Goal: Task Accomplishment & Management: Manage account settings

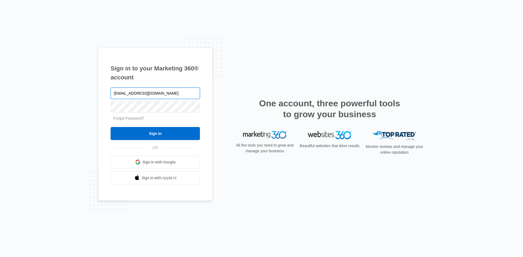
drag, startPoint x: 180, startPoint y: 94, endPoint x: 183, endPoint y: 96, distance: 3.3
click at [181, 95] on input "[EMAIL_ADDRESS][DOMAIN_NAME]" at bounding box center [155, 93] width 89 height 11
type input "p"
type input "[EMAIL_ADDRESS][DOMAIN_NAME]"
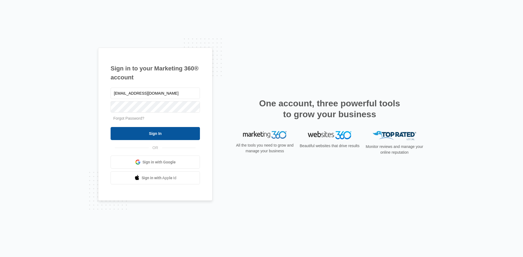
click at [145, 130] on input "Sign In" at bounding box center [155, 133] width 89 height 13
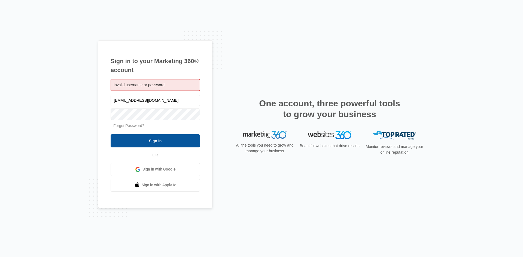
click at [134, 136] on input "Sign In" at bounding box center [155, 140] width 89 height 13
click at [145, 138] on input "Sign In" at bounding box center [155, 140] width 89 height 13
click at [130, 135] on input "Sign In" at bounding box center [155, 140] width 89 height 13
click at [130, 145] on input "Sign In" at bounding box center [155, 140] width 89 height 13
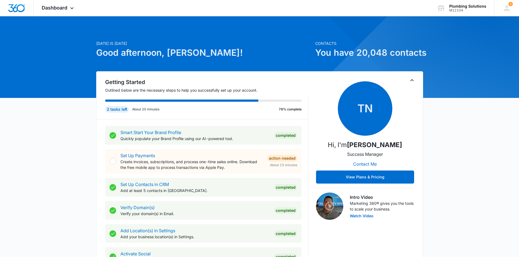
click at [134, 110] on p "About 20 minutes" at bounding box center [145, 109] width 27 height 5
click at [505, 6] on icon at bounding box center [506, 7] width 5 height 5
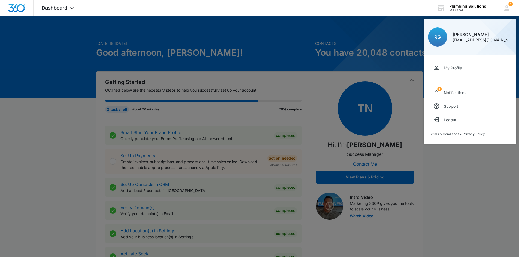
click at [369, 88] on div at bounding box center [259, 128] width 519 height 257
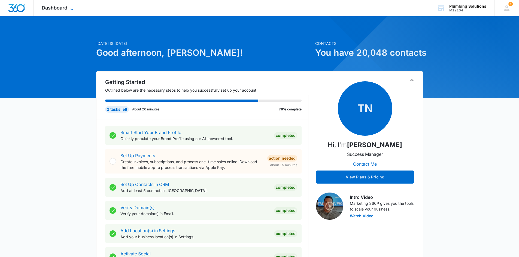
click at [59, 8] on span "Dashboard" at bounding box center [55, 8] width 26 height 6
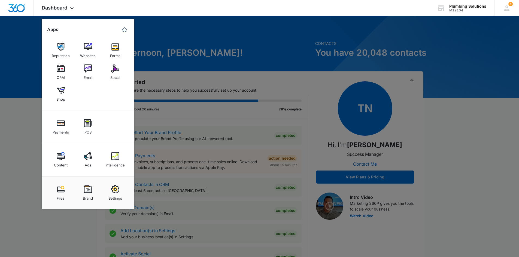
click at [180, 151] on div at bounding box center [259, 128] width 519 height 257
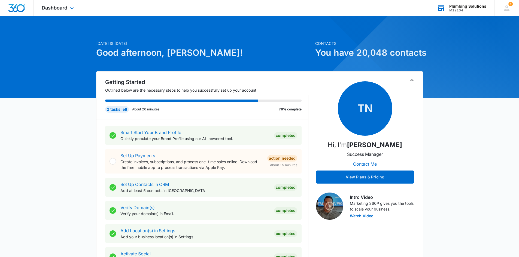
click at [465, 10] on div "M12104" at bounding box center [467, 10] width 37 height 4
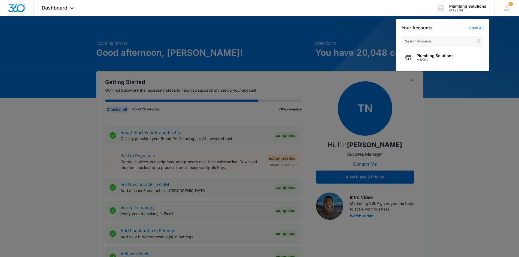
click at [327, 52] on div at bounding box center [259, 128] width 519 height 257
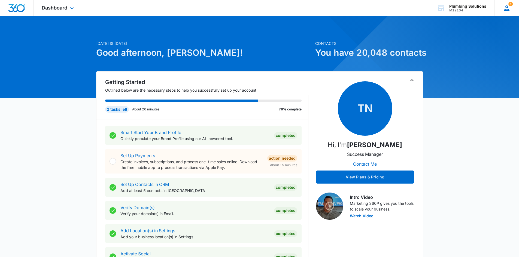
click at [505, 10] on icon at bounding box center [506, 7] width 5 height 5
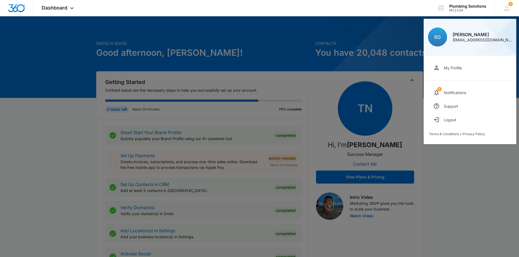
click at [220, 39] on div at bounding box center [259, 128] width 519 height 257
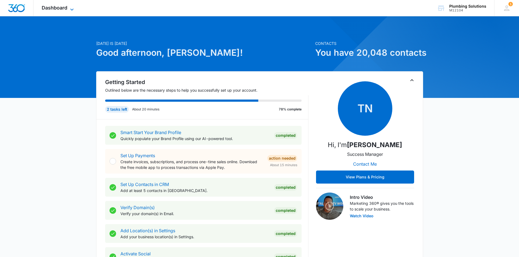
click at [55, 8] on span "Dashboard" at bounding box center [55, 8] width 26 height 6
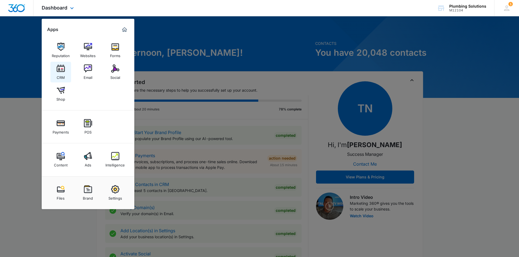
click at [62, 72] on img at bounding box center [61, 69] width 8 height 8
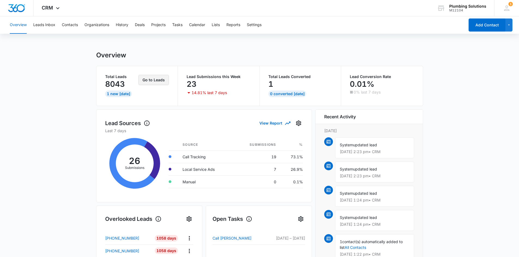
click at [163, 80] on button "Go to Leads" at bounding box center [153, 80] width 30 height 10
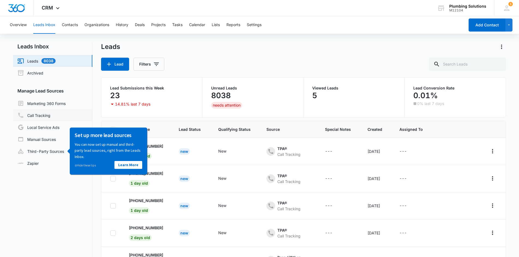
click at [33, 115] on link "Call Tracking" at bounding box center [33, 115] width 33 height 7
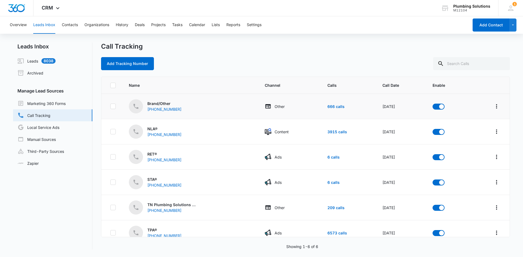
click at [218, 103] on div "Brand/Other [PHONE_NUMBER]" at bounding box center [190, 106] width 123 height 14
click at [13, 25] on button "Overview" at bounding box center [18, 24] width 17 height 17
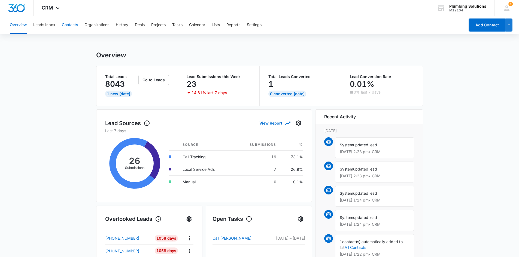
click at [70, 30] on button "Contacts" at bounding box center [70, 24] width 16 height 17
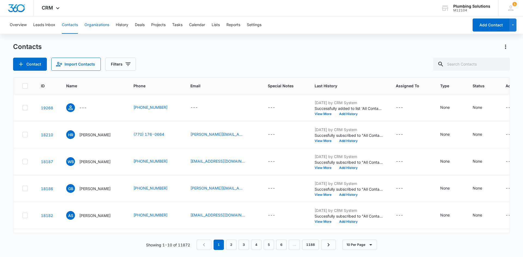
click at [107, 26] on button "Organizations" at bounding box center [96, 24] width 25 height 17
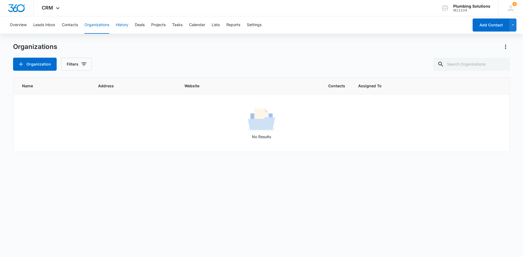
click at [119, 25] on button "History" at bounding box center [122, 24] width 13 height 17
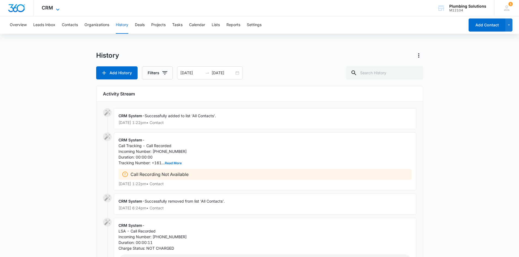
click at [52, 9] on span "CRM" at bounding box center [47, 8] width 11 height 6
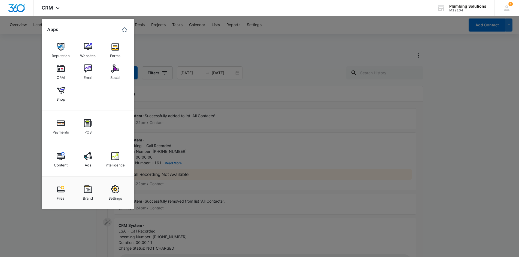
drag, startPoint x: 327, startPoint y: 76, endPoint x: 324, endPoint y: 77, distance: 3.0
click at [327, 77] on div at bounding box center [259, 128] width 519 height 257
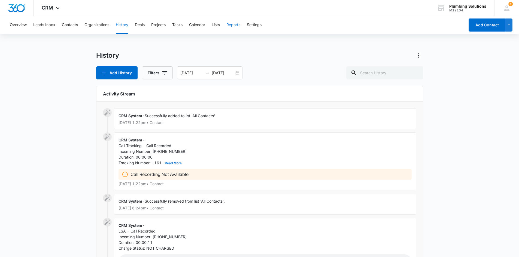
click at [234, 25] on button "Reports" at bounding box center [233, 24] width 14 height 17
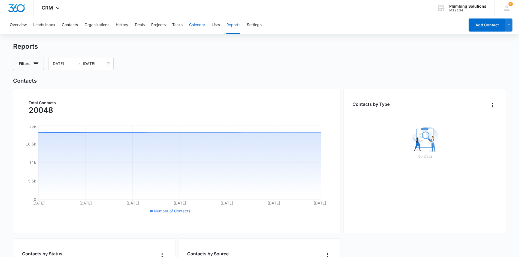
click at [197, 24] on button "Calendar" at bounding box center [197, 24] width 16 height 17
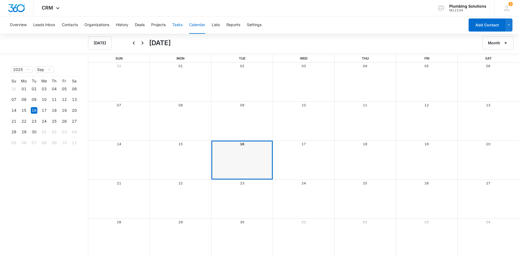
click at [174, 24] on button "Tasks" at bounding box center [177, 24] width 10 height 17
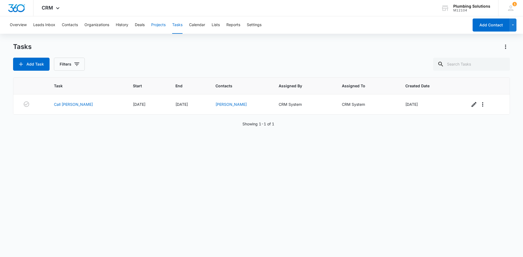
click at [161, 24] on button "Projects" at bounding box center [158, 24] width 14 height 17
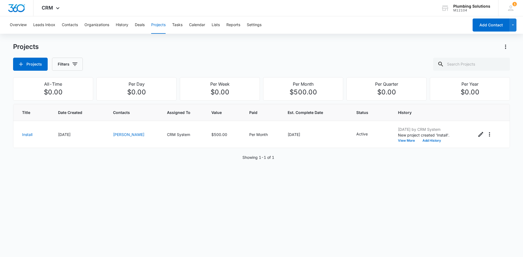
click at [134, 22] on div "Overview Leads Inbox Contacts Organizations History Deals Projects Tasks Calend…" at bounding box center [238, 24] width 462 height 17
click at [122, 22] on button "History" at bounding box center [122, 24] width 13 height 17
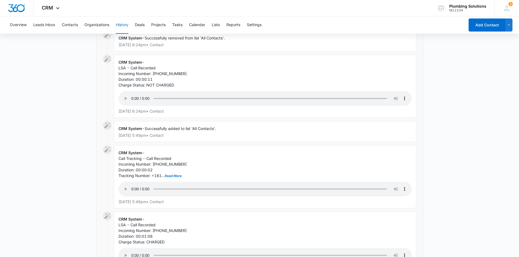
scroll to position [54, 0]
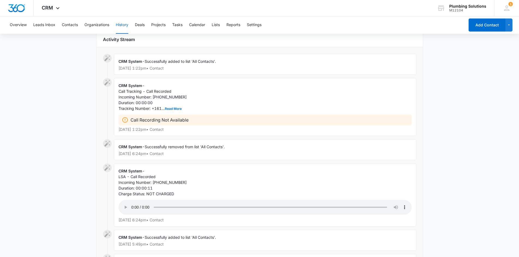
click at [155, 119] on p "Call Recording Not Available" at bounding box center [159, 120] width 58 height 7
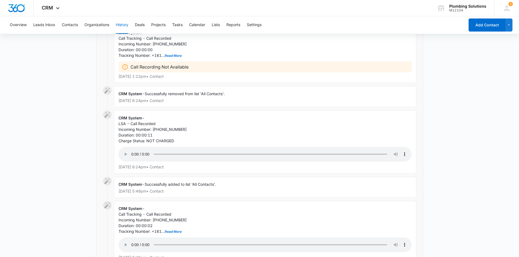
scroll to position [109, 0]
click at [282, 108] on div "CRM System - Successfully removed from list 'All Contacts'. Sep 15, 2025 at 6:2…" at bounding box center [259, 97] width 313 height 24
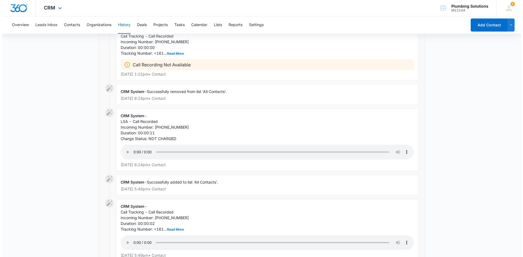
scroll to position [0, 0]
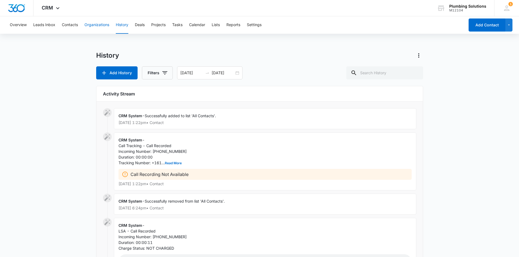
click at [88, 23] on button "Organizations" at bounding box center [96, 24] width 25 height 17
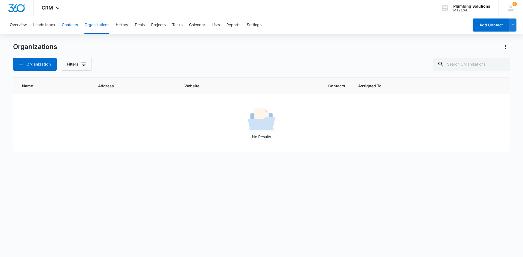
click at [65, 25] on button "Contacts" at bounding box center [70, 24] width 16 height 17
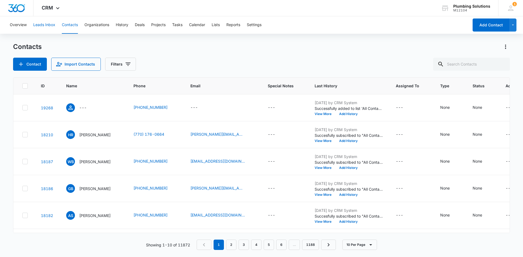
click at [39, 24] on button "Leads Inbox" at bounding box center [44, 24] width 22 height 17
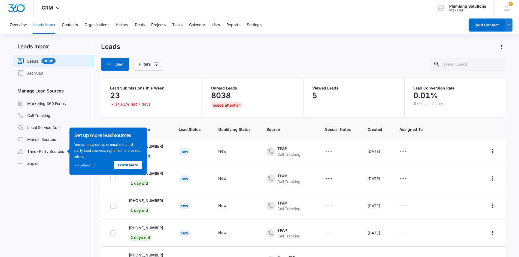
click at [51, 58] on link "Leads 8038" at bounding box center [36, 61] width 38 height 7
click at [40, 114] on link "Call Tracking" at bounding box center [33, 115] width 33 height 7
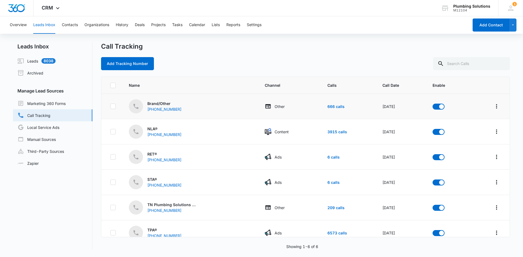
click at [235, 109] on div "Brand/Other [PHONE_NUMBER]" at bounding box center [190, 106] width 123 height 14
click at [308, 111] on td "Other" at bounding box center [289, 106] width 62 height 25
click at [29, 79] on ul "Leads 8038 Archived Manage Lead Sources Marketing 360 Forms Call Tracking Local…" at bounding box center [52, 112] width 79 height 114
click at [37, 75] on link "Archived" at bounding box center [30, 73] width 26 height 7
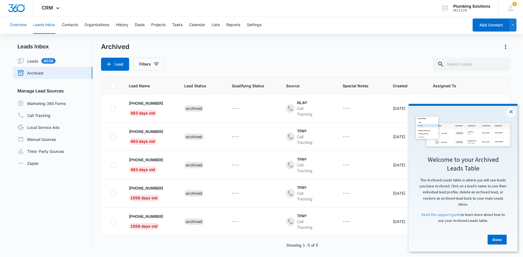
click at [23, 23] on button "Overview" at bounding box center [18, 24] width 17 height 17
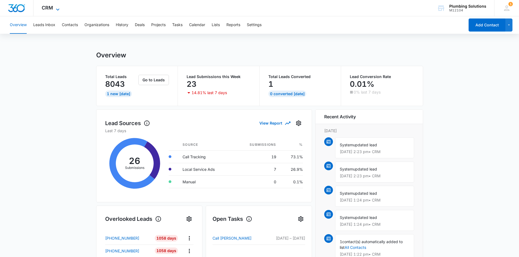
click at [51, 10] on span "CRM" at bounding box center [47, 8] width 11 height 6
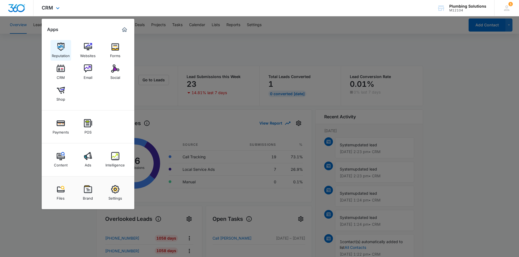
click at [57, 48] on img at bounding box center [61, 47] width 8 height 8
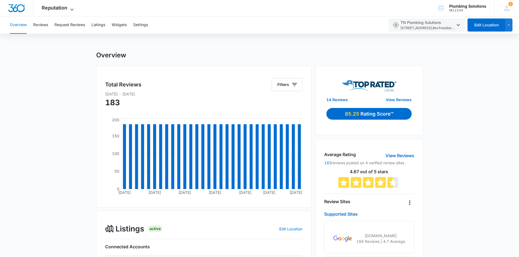
click at [66, 9] on span "Reputation" at bounding box center [55, 8] width 26 height 6
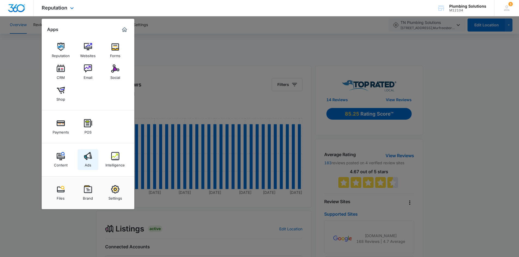
click at [90, 158] on img at bounding box center [88, 156] width 8 height 8
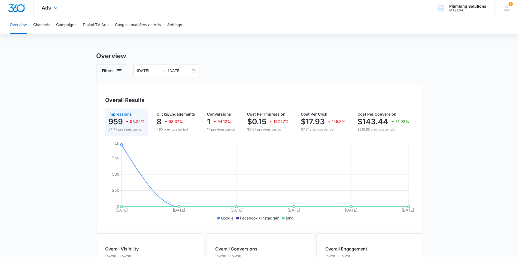
click at [51, 5] on div "Ads Apps Reputation Websites Forms CRM Email Social Shop Payments POS Content A…" at bounding box center [49, 8] width 33 height 16
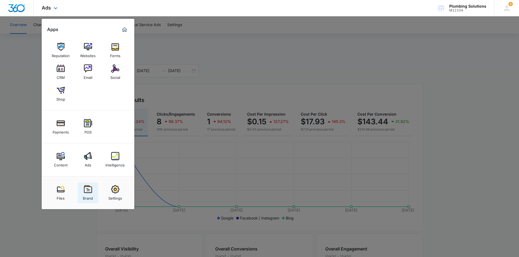
click at [93, 192] on link "Brand" at bounding box center [88, 193] width 21 height 21
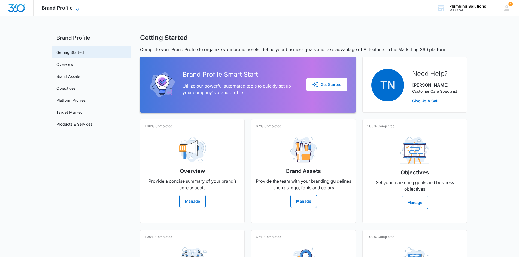
click at [58, 5] on span "Brand Profile" at bounding box center [57, 8] width 31 height 6
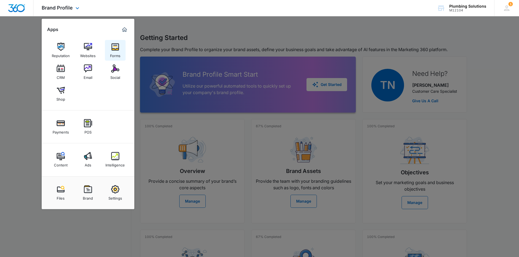
click at [115, 51] on div "Forms" at bounding box center [115, 54] width 10 height 7
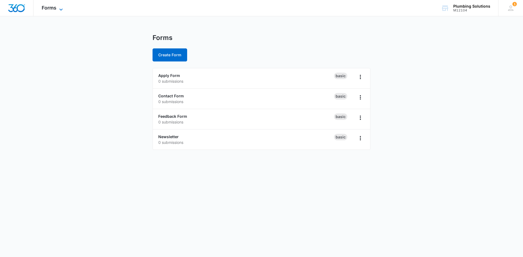
click at [53, 10] on span "Forms" at bounding box center [49, 8] width 15 height 6
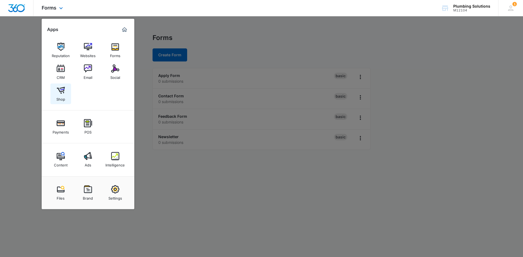
click at [58, 90] on img at bounding box center [61, 90] width 8 height 8
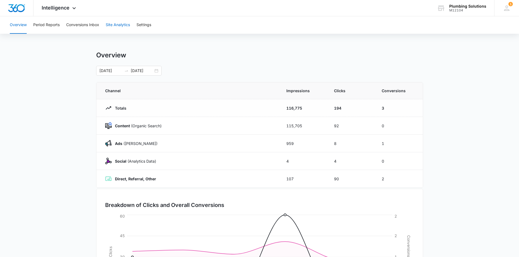
click at [124, 26] on button "Site Analytics" at bounding box center [118, 24] width 24 height 17
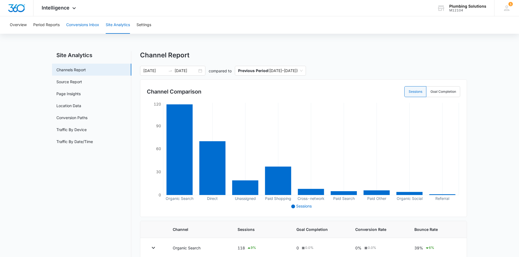
click at [71, 22] on button "Conversions Inbox" at bounding box center [82, 24] width 33 height 17
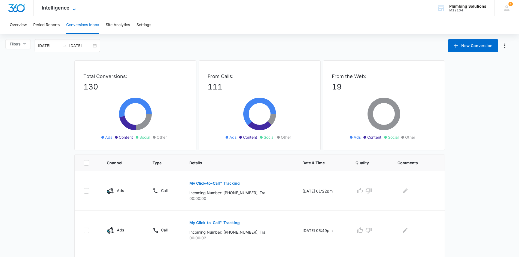
click at [56, 8] on span "Intelligence" at bounding box center [56, 8] width 28 height 6
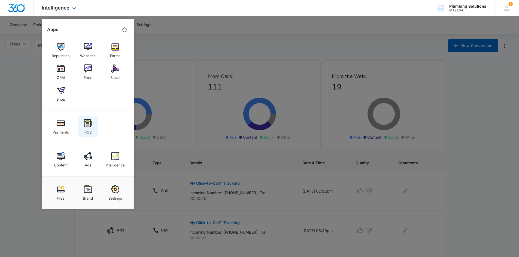
click at [88, 128] on div "POS" at bounding box center [87, 130] width 7 height 7
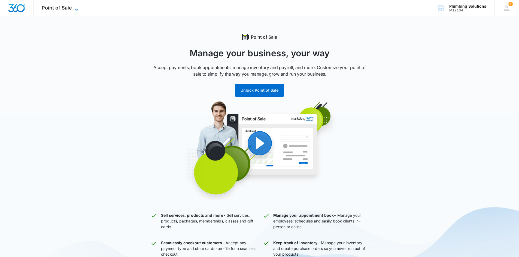
click at [69, 7] on span "Point of Sale" at bounding box center [57, 8] width 30 height 6
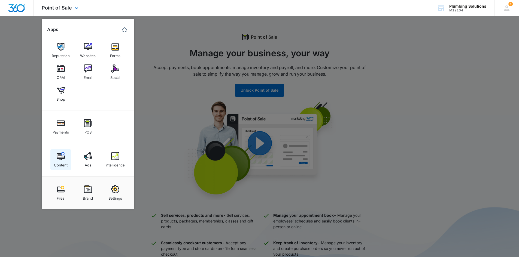
click at [57, 161] on div "Content" at bounding box center [61, 163] width 14 height 7
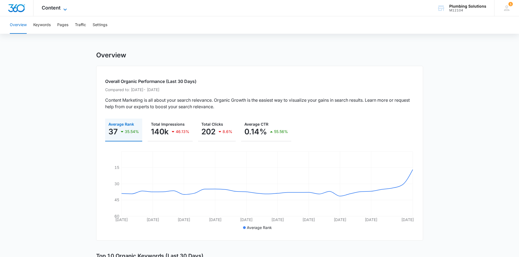
click at [51, 7] on span "Content" at bounding box center [51, 8] width 19 height 6
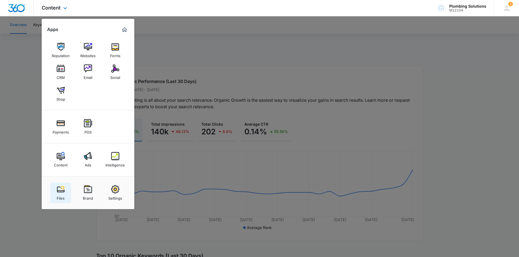
click at [64, 189] on img at bounding box center [61, 189] width 8 height 8
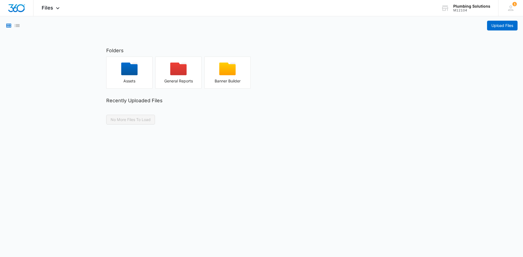
click at [51, 39] on main "Upload Files Folders Assets General Reports Banner Builder Recently Uploaded Fi…" at bounding box center [261, 70] width 523 height 108
click at [54, 11] on div "Files Apps Reputation Websites Forms CRM Email Social Shop Payments POS Content…" at bounding box center [51, 8] width 36 height 16
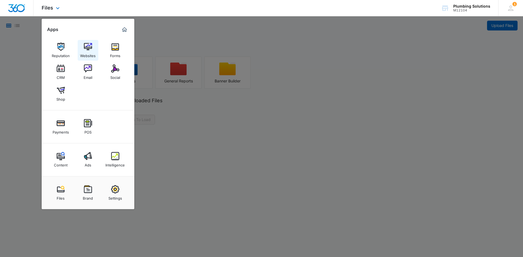
click at [90, 50] on img at bounding box center [88, 47] width 8 height 8
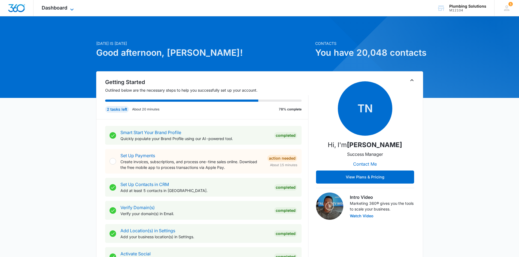
click at [53, 7] on span "Dashboard" at bounding box center [55, 8] width 26 height 6
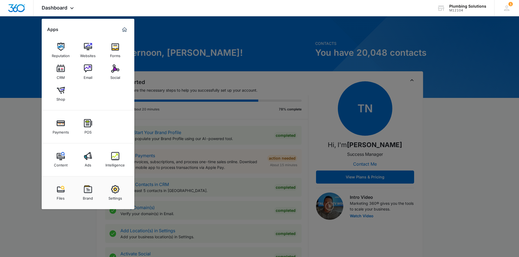
click at [202, 49] on div at bounding box center [259, 128] width 519 height 257
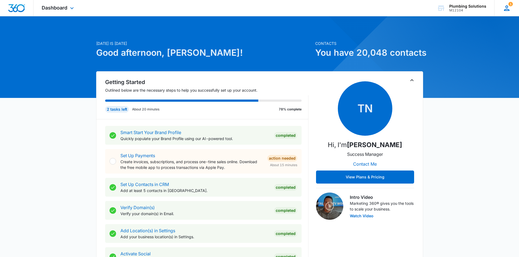
click at [509, 7] on icon at bounding box center [506, 8] width 8 height 8
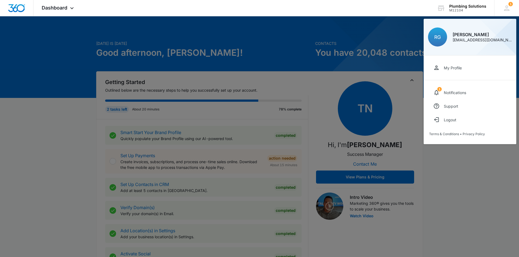
click at [375, 35] on div at bounding box center [259, 128] width 519 height 257
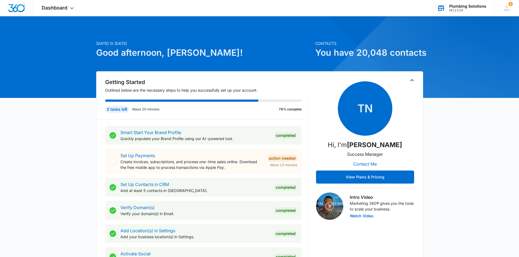
click at [454, 7] on div "Plumbing Solutions" at bounding box center [467, 6] width 37 height 4
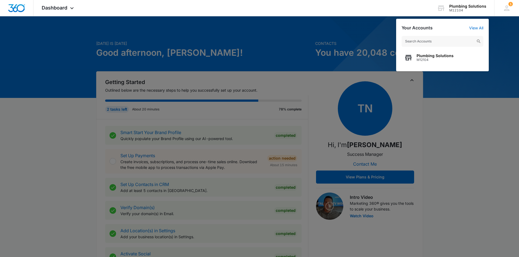
click at [329, 50] on div at bounding box center [259, 128] width 519 height 257
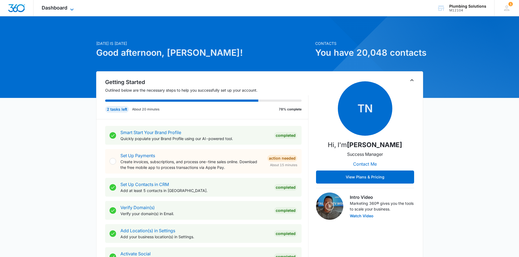
click at [65, 5] on span "Dashboard" at bounding box center [55, 8] width 26 height 6
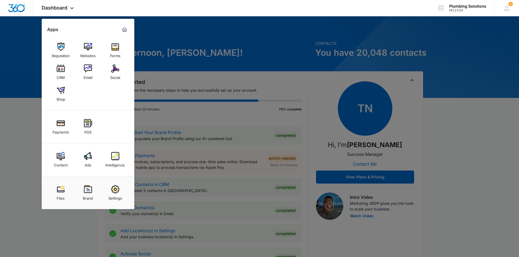
click at [191, 58] on div at bounding box center [259, 128] width 519 height 257
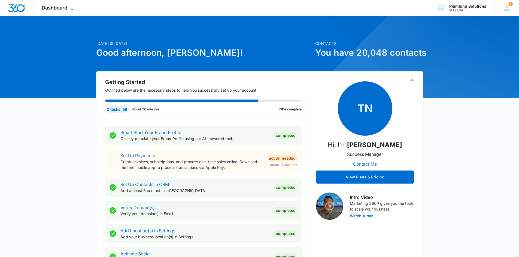
click at [64, 6] on span "Dashboard" at bounding box center [55, 8] width 26 height 6
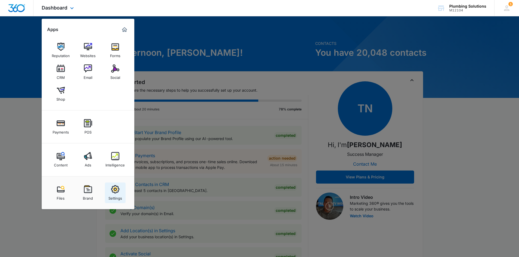
click at [117, 193] on img at bounding box center [115, 189] width 8 height 8
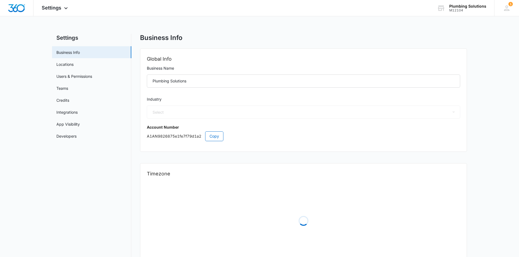
select select "8"
select select "US"
select select "America/[GEOGRAPHIC_DATA]"
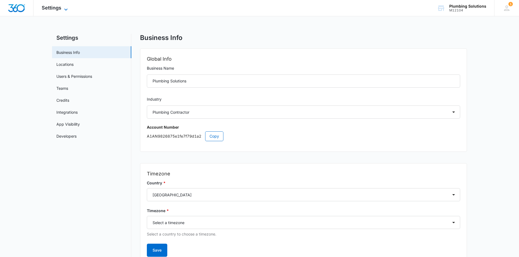
click at [46, 7] on span "Settings" at bounding box center [52, 8] width 20 height 6
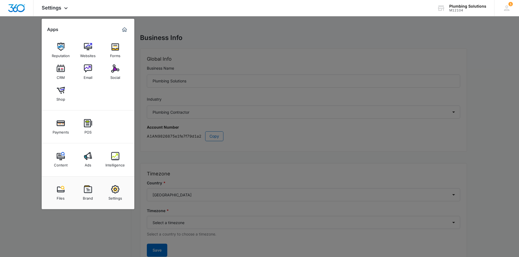
click at [179, 33] on div at bounding box center [259, 128] width 519 height 257
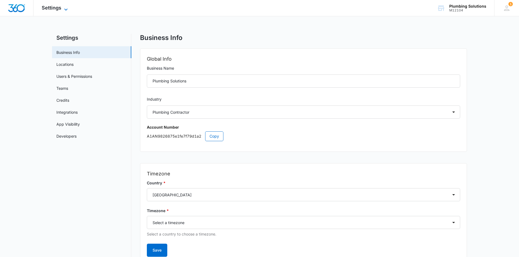
drag, startPoint x: 62, startPoint y: 10, endPoint x: 59, endPoint y: 9, distance: 2.8
click at [60, 10] on div "Settings Apps Reputation Websites Forms CRM Email Social Shop Payments POS Cont…" at bounding box center [55, 8] width 44 height 16
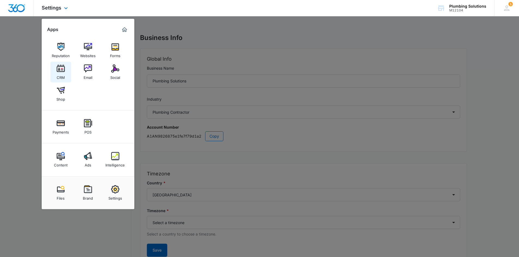
click at [65, 75] on div "CRM" at bounding box center [61, 76] width 8 height 7
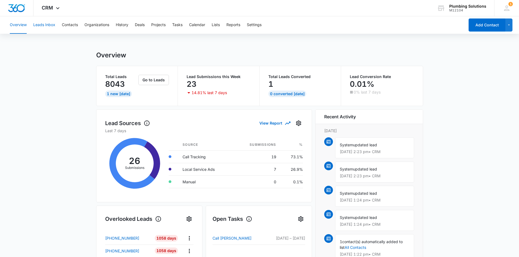
drag, startPoint x: 51, startPoint y: 26, endPoint x: 49, endPoint y: 28, distance: 2.9
click at [50, 26] on button "Leads Inbox" at bounding box center [44, 24] width 22 height 17
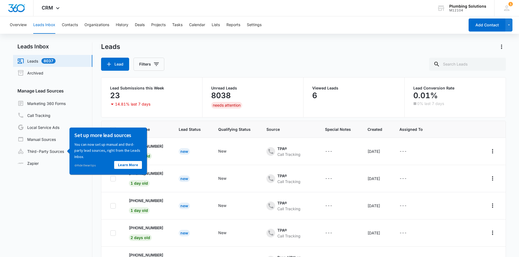
click at [42, 199] on nav "Leads Inbox Leads 8037 Archived Manage Lead Sources Marketing 360 Forms Call Tr…" at bounding box center [52, 167] width 79 height 251
click at [45, 116] on link "Call Tracking" at bounding box center [33, 115] width 33 height 7
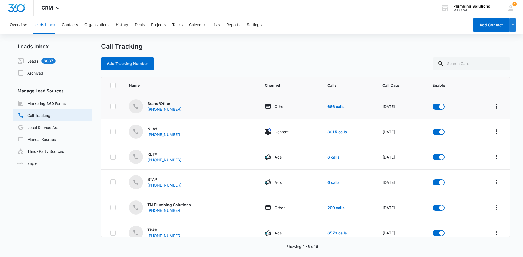
click at [198, 114] on td "Brand/Other [PHONE_NUMBER]" at bounding box center [190, 106] width 136 height 25
click at [67, 98] on div "Manage Lead Sources Marketing 360 Forms Call Tracking Local Service Ads Manual …" at bounding box center [52, 129] width 79 height 82
click at [76, 87] on ul "Leads 8037 Archived Manage Lead Sources Marketing 360 Forms Call Tracking Local…" at bounding box center [52, 112] width 79 height 114
click at [40, 103] on link "Marketing 360 Forms" at bounding box center [41, 103] width 48 height 7
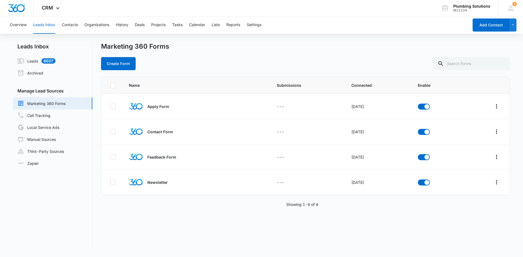
click at [48, 20] on button "Leads Inbox" at bounding box center [44, 24] width 22 height 17
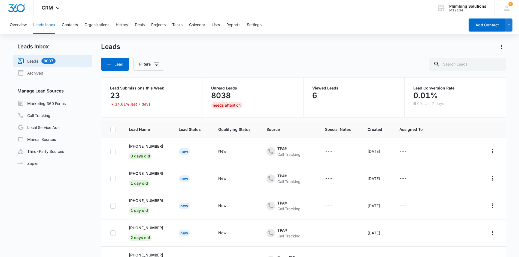
click at [47, 28] on button "Leads Inbox" at bounding box center [44, 24] width 22 height 17
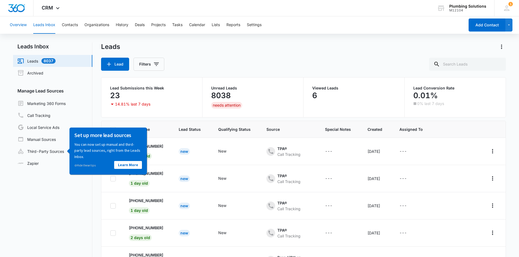
click at [24, 25] on button "Overview" at bounding box center [18, 24] width 17 height 17
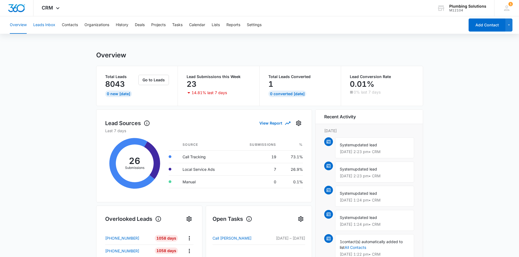
click at [41, 20] on button "Leads Inbox" at bounding box center [44, 24] width 22 height 17
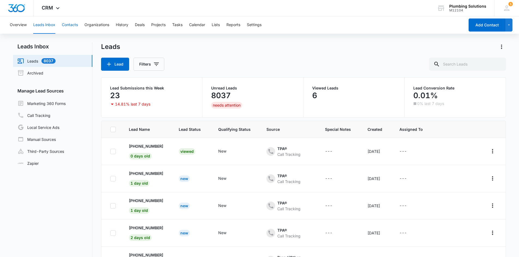
click at [76, 24] on button "Contacts" at bounding box center [70, 24] width 16 height 17
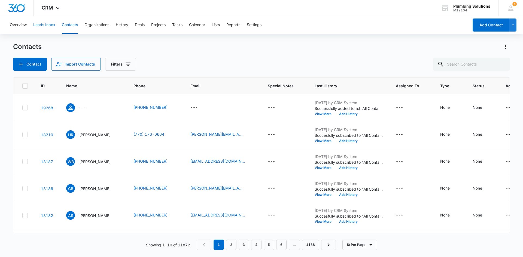
click at [47, 28] on button "Leads Inbox" at bounding box center [44, 24] width 22 height 17
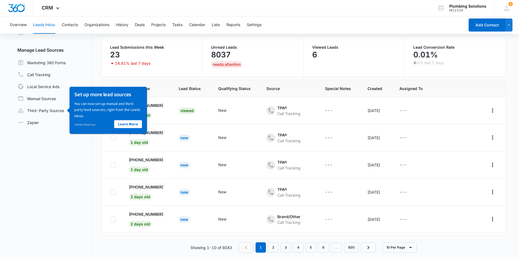
scroll to position [43, 0]
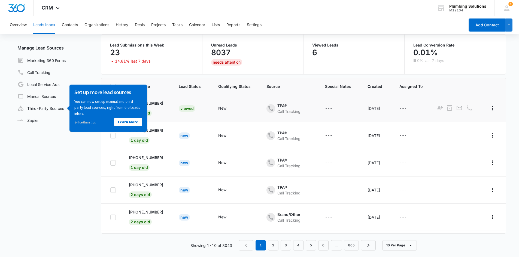
click at [191, 120] on td "Viewed" at bounding box center [191, 108] width 39 height 27
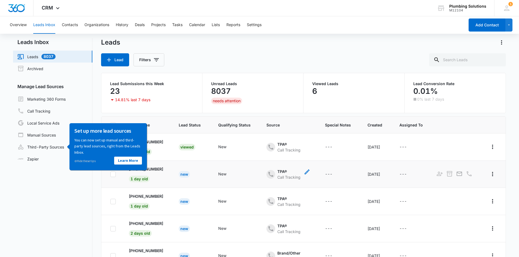
scroll to position [0, 0]
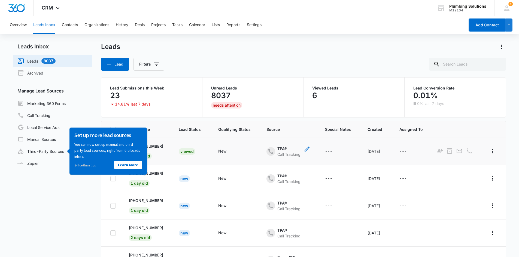
click at [267, 154] on icon "- - Select to Edit Field" at bounding box center [270, 151] width 7 height 7
click at [205, 154] on td "Viewed" at bounding box center [191, 151] width 39 height 27
click at [70, 207] on nav "Leads Inbox Leads 8037 Archived Manage Lead Sources Marketing 360 Forms Call Tr…" at bounding box center [52, 167] width 79 height 251
drag, startPoint x: 94, startPoint y: 165, endPoint x: 160, endPoint y: 292, distance: 143.7
click at [94, 165] on link "⊘ Hide these tips" at bounding box center [84, 165] width 21 height 4
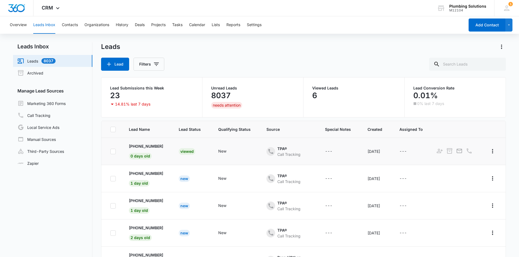
click at [170, 148] on td "[PHONE_NUMBER] 0 days old" at bounding box center [147, 151] width 50 height 27
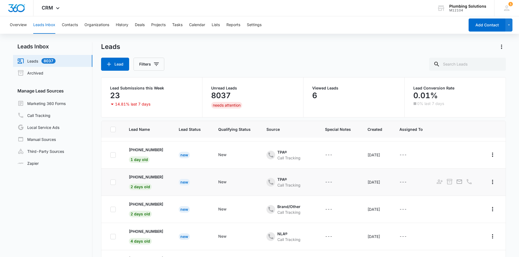
scroll to position [27, 0]
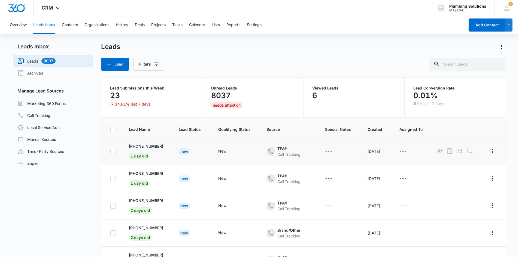
click at [189, 161] on td "New" at bounding box center [191, 151] width 39 height 27
click at [204, 178] on td "New" at bounding box center [191, 178] width 39 height 27
click at [489, 179] on icon "Actions" at bounding box center [492, 178] width 7 height 7
click at [387, 186] on td "[DATE]" at bounding box center [377, 178] width 32 height 27
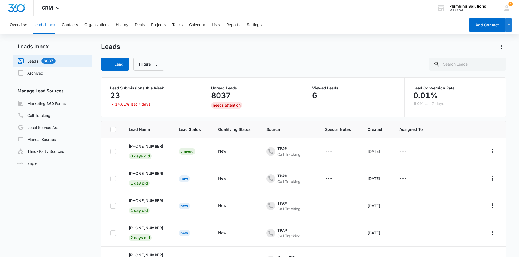
click at [223, 102] on div "needs attention" at bounding box center [226, 105] width 31 height 7
click at [221, 94] on p "8037" at bounding box center [221, 95] width 20 height 9
click at [150, 173] on p "[PHONE_NUMBER]" at bounding box center [146, 174] width 34 height 6
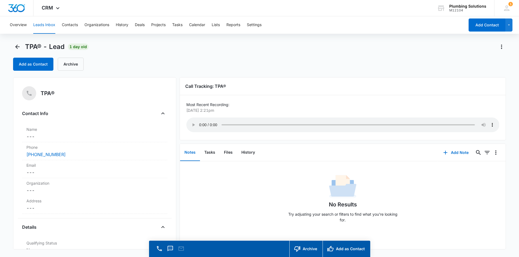
click at [11, 48] on main "TPA® - Lead 1 day old Add as Contact Archive TPA® Contact Info Name Cancel Save…" at bounding box center [259, 157] width 519 height 230
click at [21, 45] on button "Back" at bounding box center [17, 46] width 9 height 9
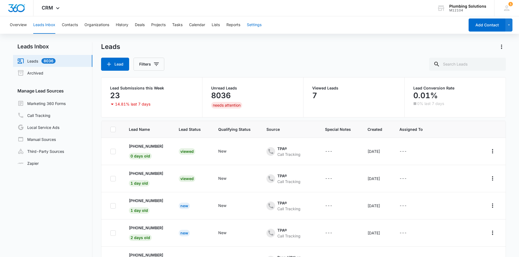
click at [254, 23] on button "Settings" at bounding box center [254, 24] width 15 height 17
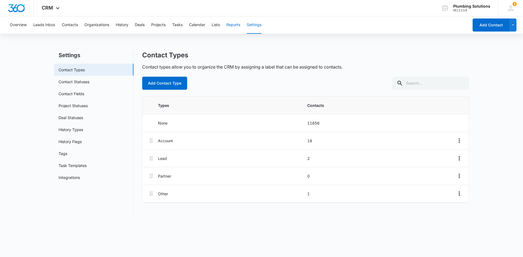
click at [229, 27] on button "Reports" at bounding box center [233, 24] width 14 height 17
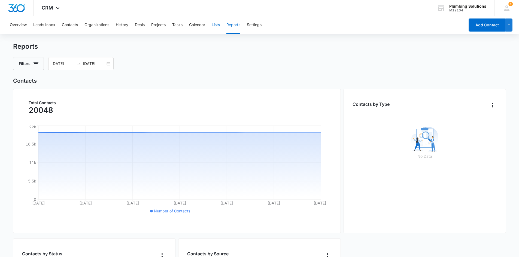
click at [214, 22] on button "Lists" at bounding box center [215, 24] width 8 height 17
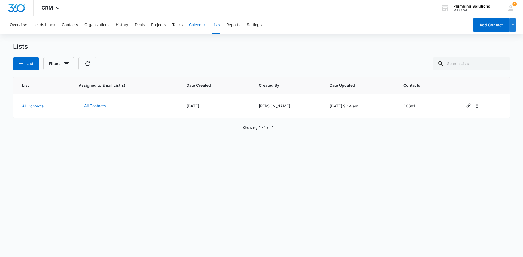
drag, startPoint x: 196, startPoint y: 23, endPoint x: 196, endPoint y: 31, distance: 7.4
click at [196, 30] on button "Calendar" at bounding box center [197, 24] width 16 height 17
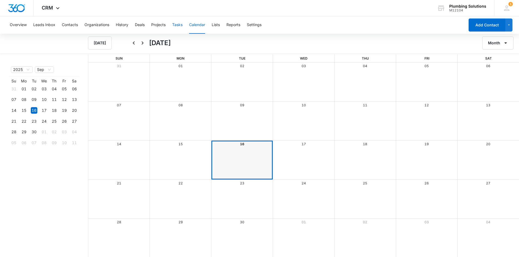
click at [178, 24] on button "Tasks" at bounding box center [177, 24] width 10 height 17
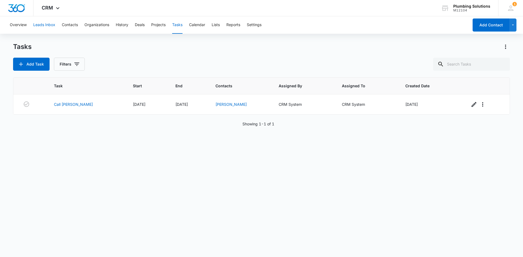
click at [39, 21] on button "Leads Inbox" at bounding box center [44, 24] width 22 height 17
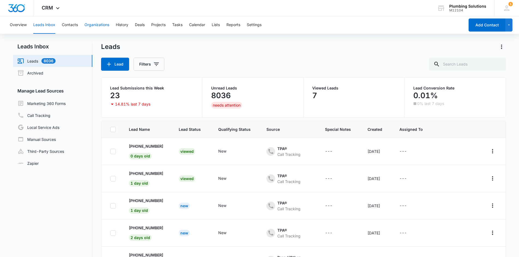
click at [87, 23] on button "Organizations" at bounding box center [96, 24] width 25 height 17
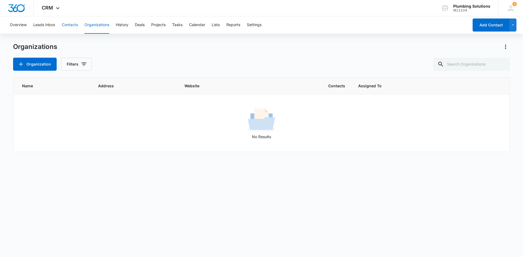
click at [68, 24] on button "Contacts" at bounding box center [70, 24] width 16 height 17
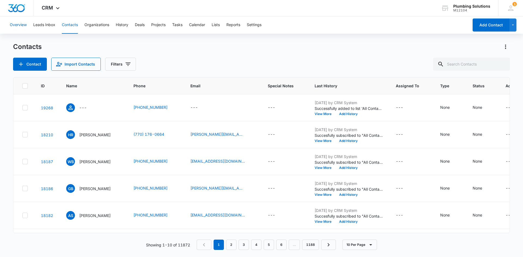
click at [24, 23] on button "Overview" at bounding box center [18, 24] width 17 height 17
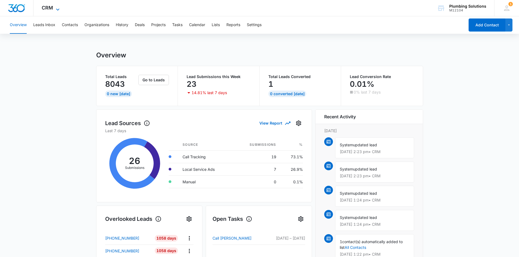
click at [42, 10] on span "CRM" at bounding box center [47, 8] width 11 height 6
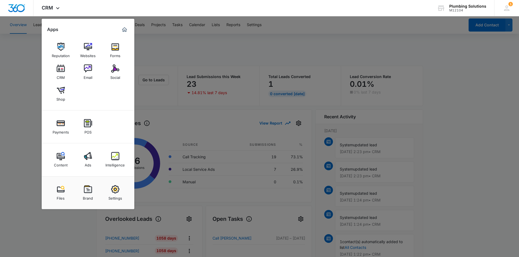
click at [1, 92] on div at bounding box center [259, 128] width 519 height 257
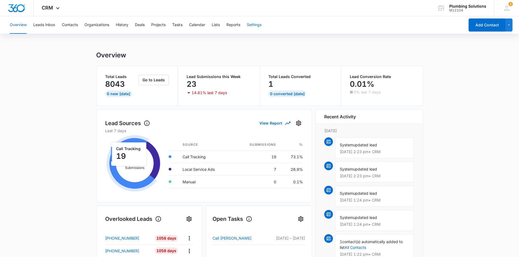
click at [253, 28] on button "Settings" at bounding box center [254, 24] width 15 height 17
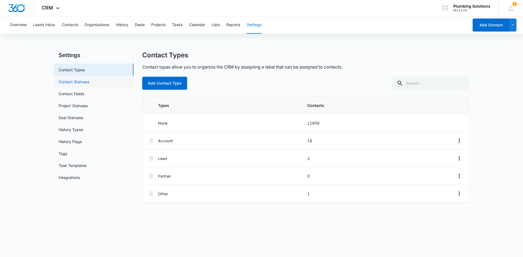
click at [88, 80] on link "Contact Statuses" at bounding box center [74, 82] width 31 height 6
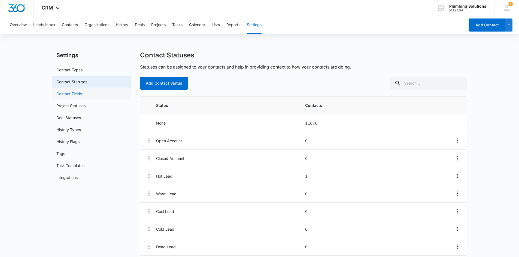
click at [61, 97] on link "Contact Fields" at bounding box center [69, 94] width 26 height 6
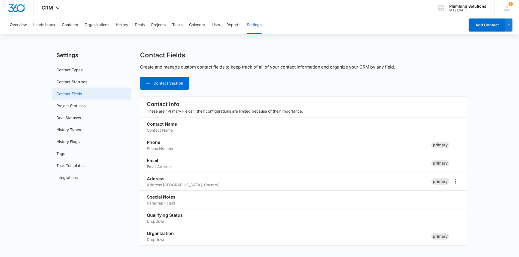
click at [68, 97] on link "Contact Fields" at bounding box center [69, 94] width 26 height 6
click at [72, 104] on link "Project Statuses" at bounding box center [70, 106] width 29 height 6
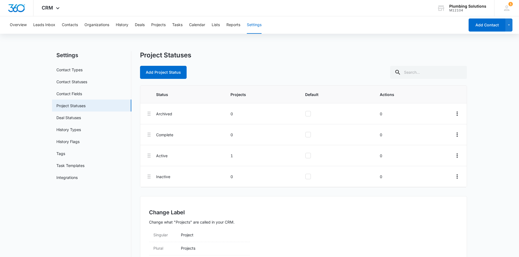
click at [226, 24] on div "Overview Leads Inbox Contacts Organizations History Deals Projects Tasks Calend…" at bounding box center [236, 24] width 458 height 17
click at [229, 23] on button "Reports" at bounding box center [233, 24] width 14 height 17
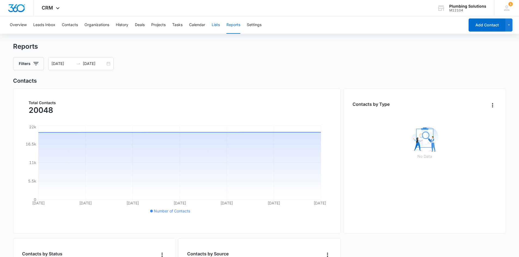
click at [217, 26] on button "Lists" at bounding box center [215, 24] width 8 height 17
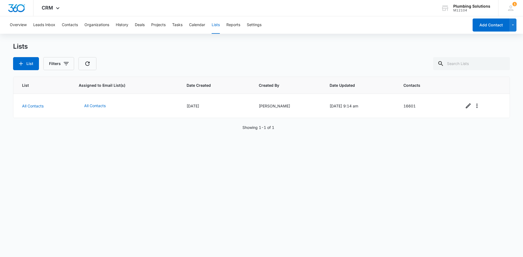
click at [189, 25] on div "Overview Leads Inbox Contacts Organizations History Deals Projects Tasks Calend…" at bounding box center [238, 24] width 462 height 17
click at [182, 26] on button "Tasks" at bounding box center [177, 24] width 10 height 17
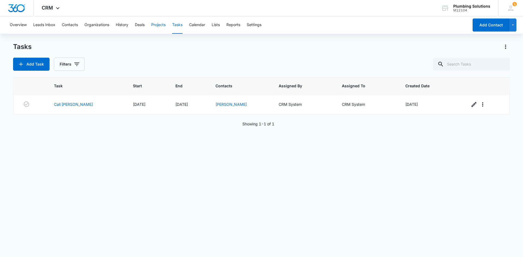
click at [161, 25] on button "Projects" at bounding box center [158, 24] width 14 height 17
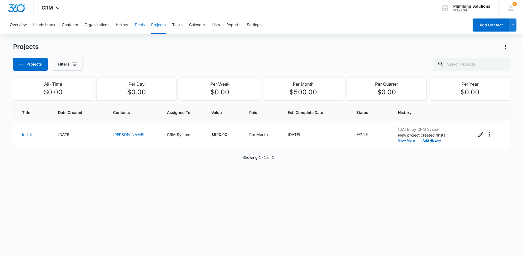
click at [143, 23] on button "Deals" at bounding box center [140, 24] width 10 height 17
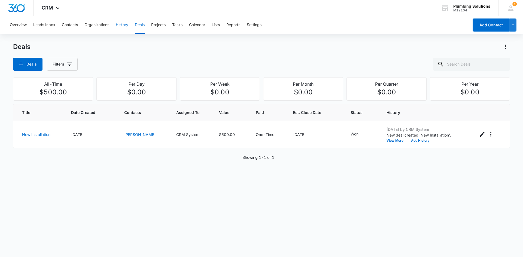
click at [128, 23] on button "History" at bounding box center [122, 24] width 13 height 17
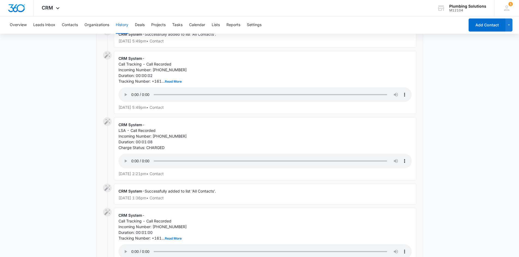
scroll to position [333, 0]
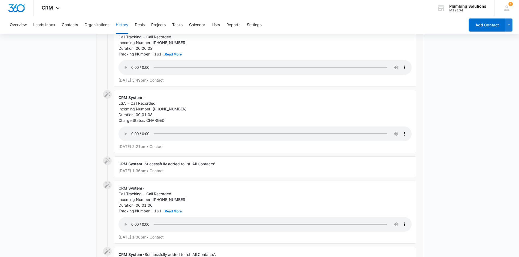
click at [105, 162] on icon at bounding box center [107, 161] width 7 height 7
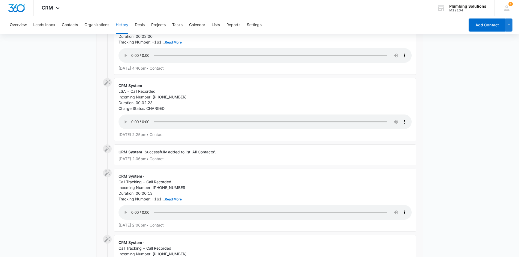
scroll to position [796, 0]
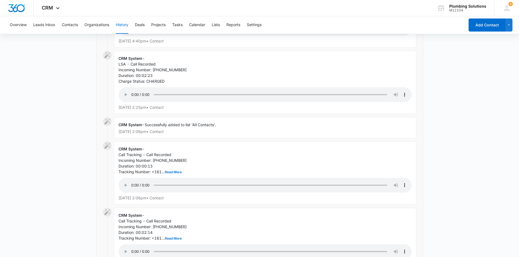
click at [262, 143] on div "CRM System - Call Tracking - Call Recorded Incoming Number: [PHONE_NUMBER] Dura…" at bounding box center [265, 173] width 302 height 63
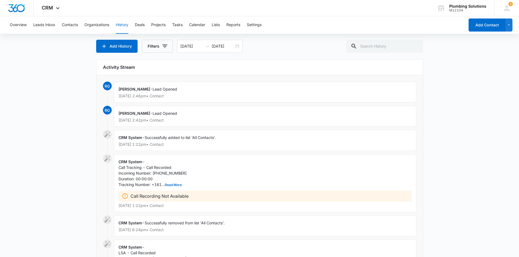
scroll to position [0, 0]
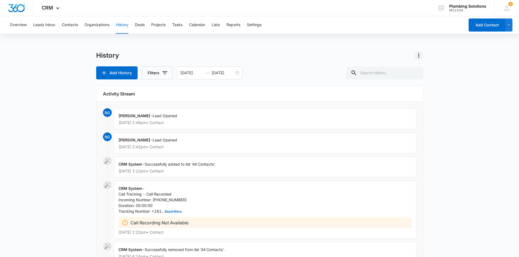
click at [416, 53] on icon "Actions" at bounding box center [418, 55] width 7 height 7
click at [155, 72] on button "Filters" at bounding box center [157, 72] width 31 height 13
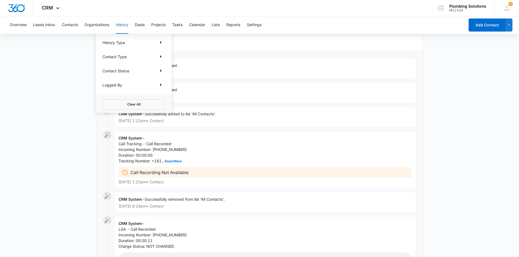
scroll to position [54, 0]
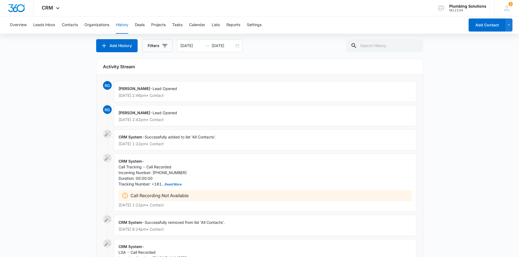
scroll to position [0, 0]
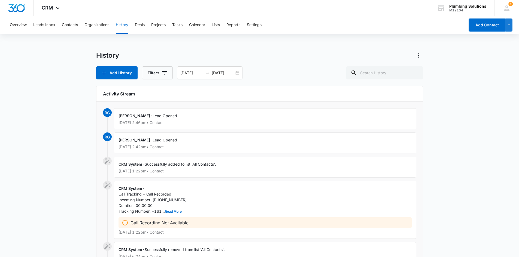
click at [110, 161] on icon at bounding box center [107, 161] width 7 height 7
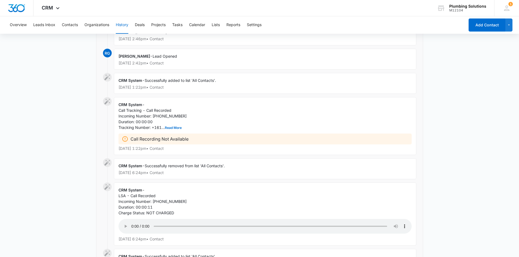
scroll to position [82, 0]
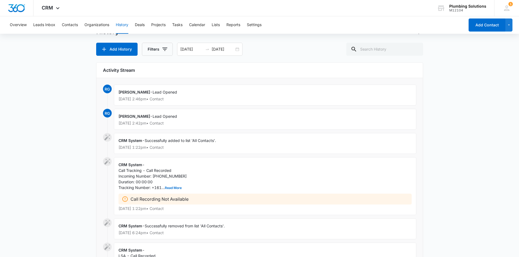
scroll to position [0, 0]
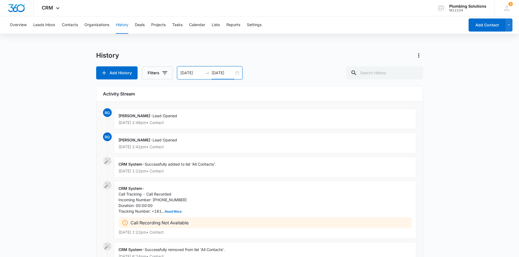
click at [219, 73] on input "[DATE]" at bounding box center [222, 73] width 23 height 6
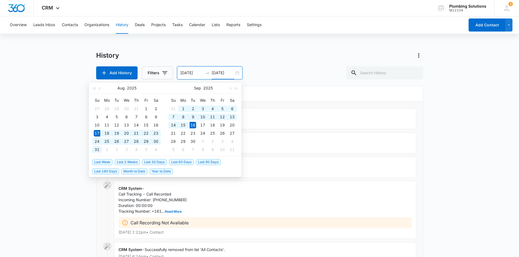
click at [252, 65] on div "History Add History Filters [DATE] [DATE] [DATE] Su Mo Tu We Th Fr Sa 27 28 29 …" at bounding box center [259, 65] width 327 height 28
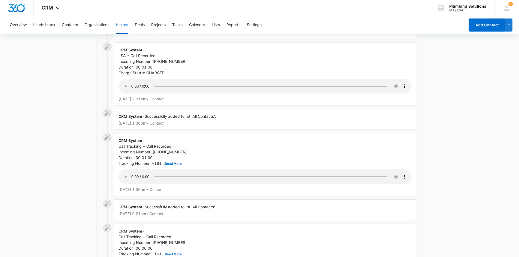
scroll to position [517, 0]
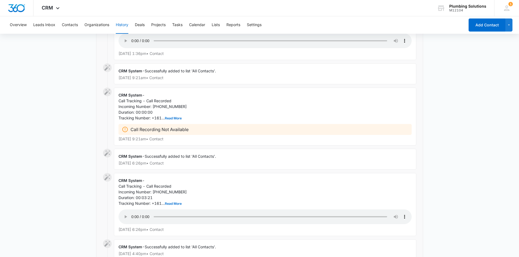
click at [107, 91] on icon at bounding box center [107, 92] width 7 height 7
click at [135, 93] on span "CRM System" at bounding box center [130, 95] width 24 height 5
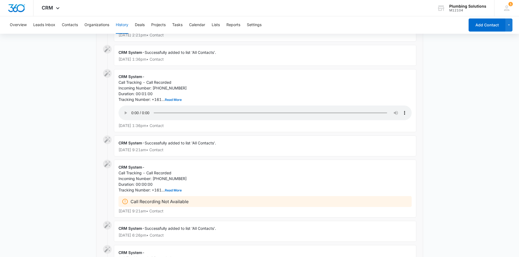
scroll to position [436, 0]
